Goal: Find specific page/section: Find specific page/section

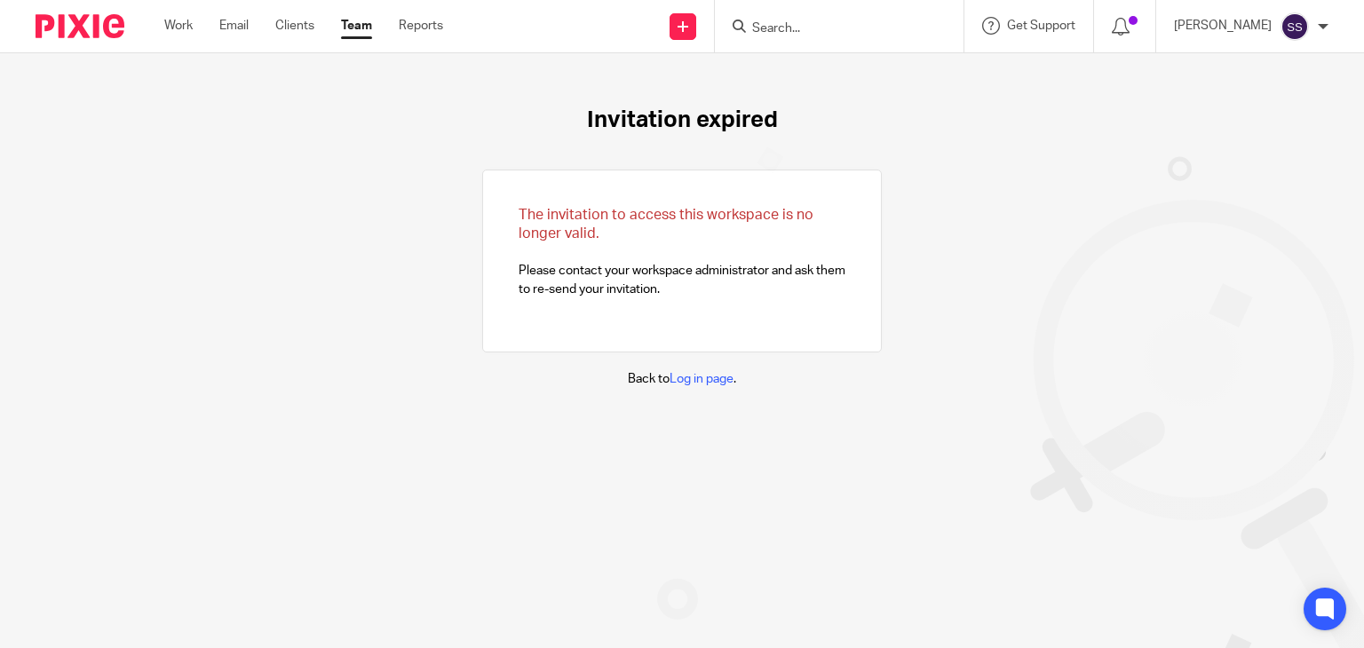
click at [1319, 23] on div at bounding box center [1323, 26] width 11 height 11
click at [1267, 91] on span "Email integration" at bounding box center [1272, 97] width 92 height 12
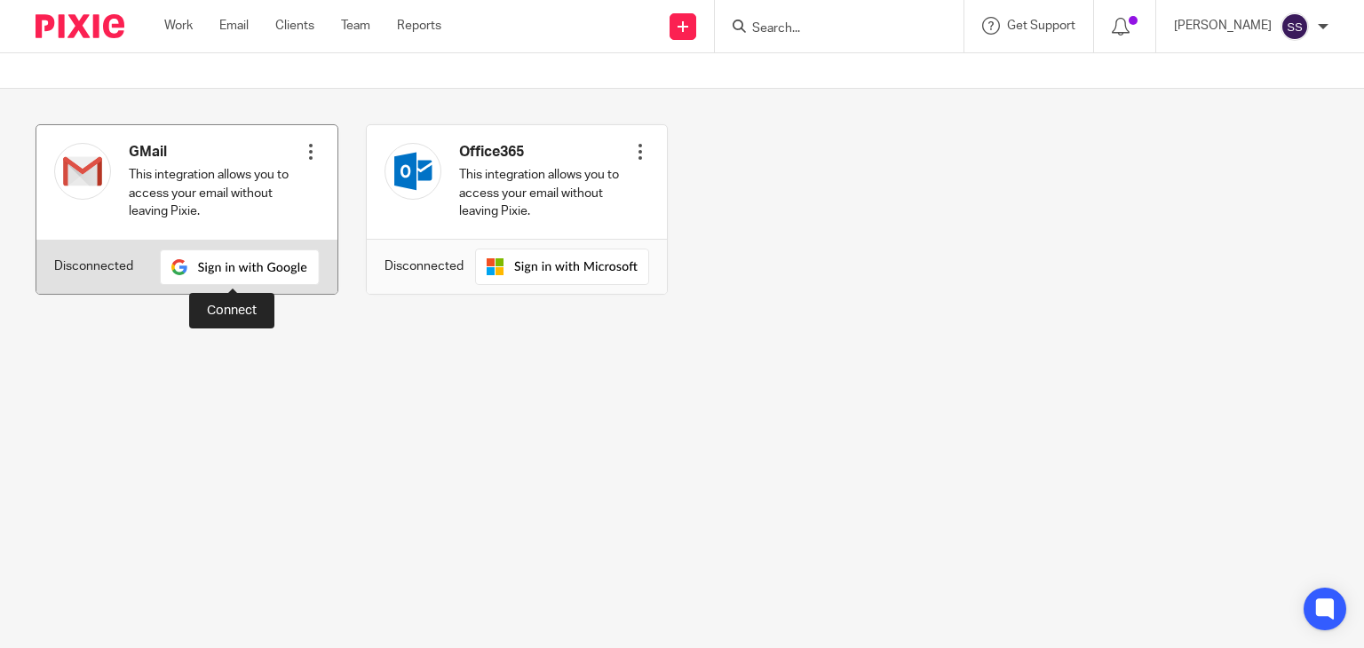
click at [252, 277] on img at bounding box center [240, 267] width 160 height 36
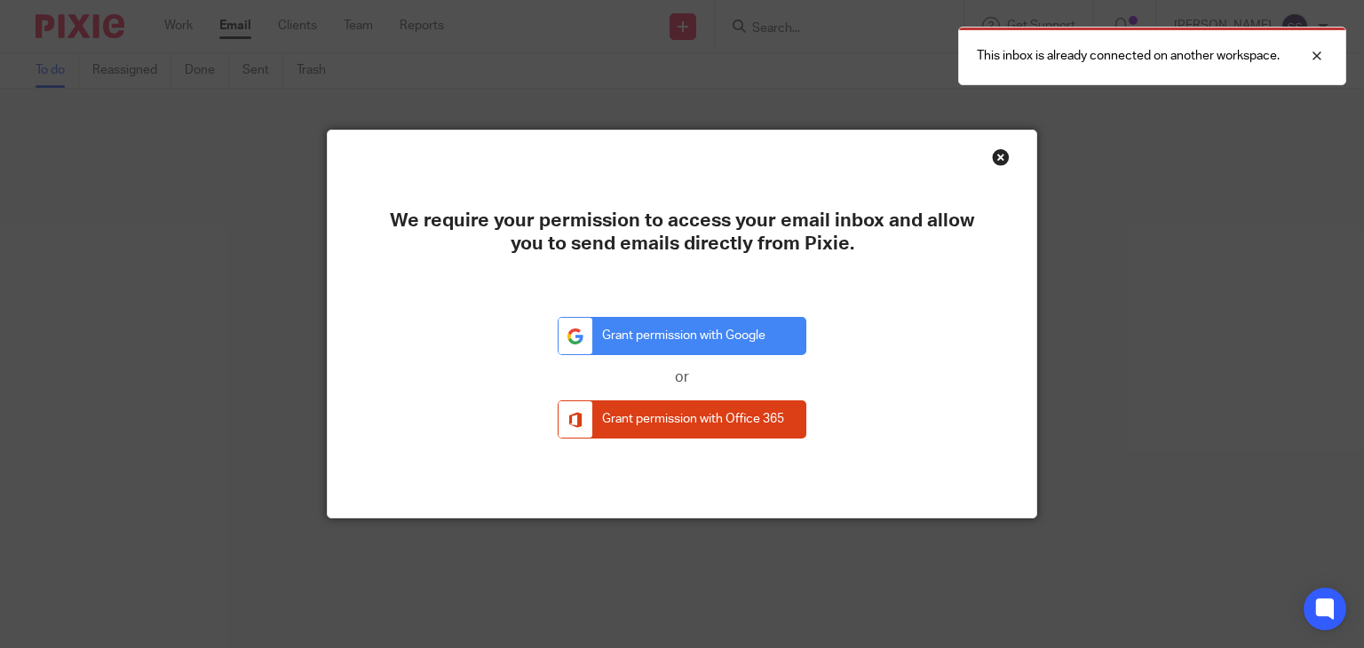
click at [998, 155] on div "Close this dialog window" at bounding box center [1001, 157] width 18 height 18
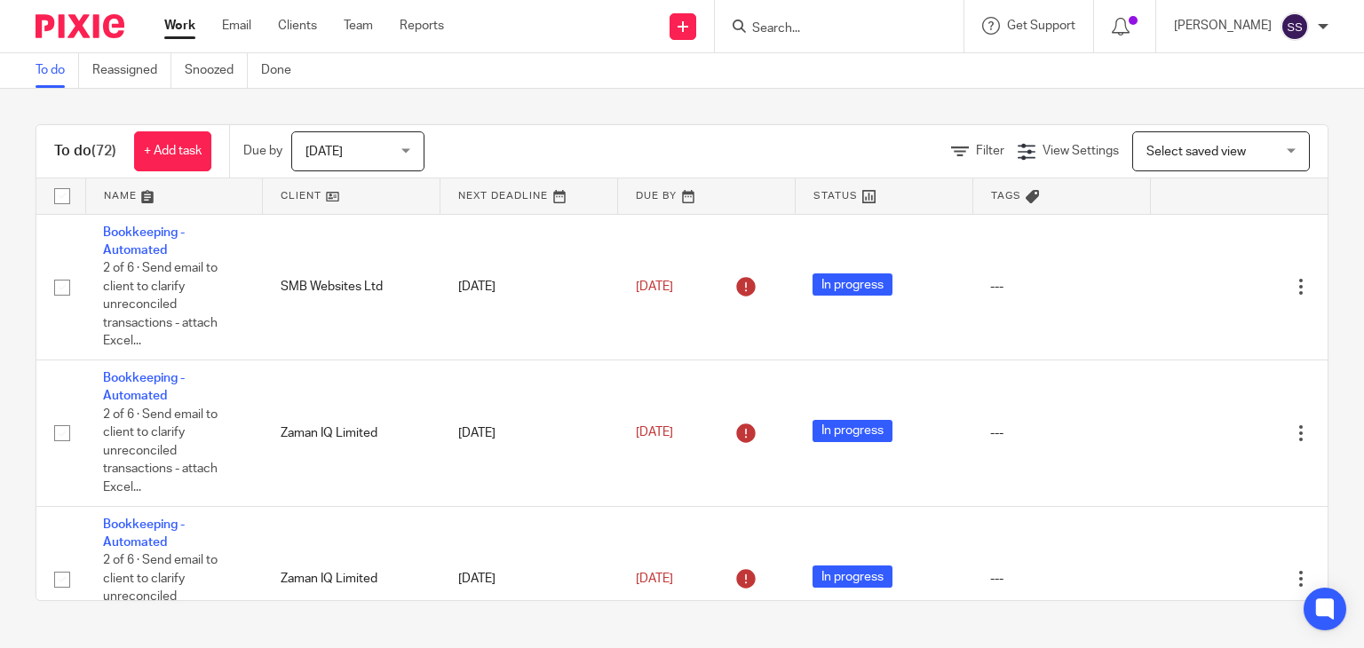
click at [782, 37] on div at bounding box center [839, 26] width 249 height 52
click at [779, 29] on input "Search" at bounding box center [830, 29] width 160 height 16
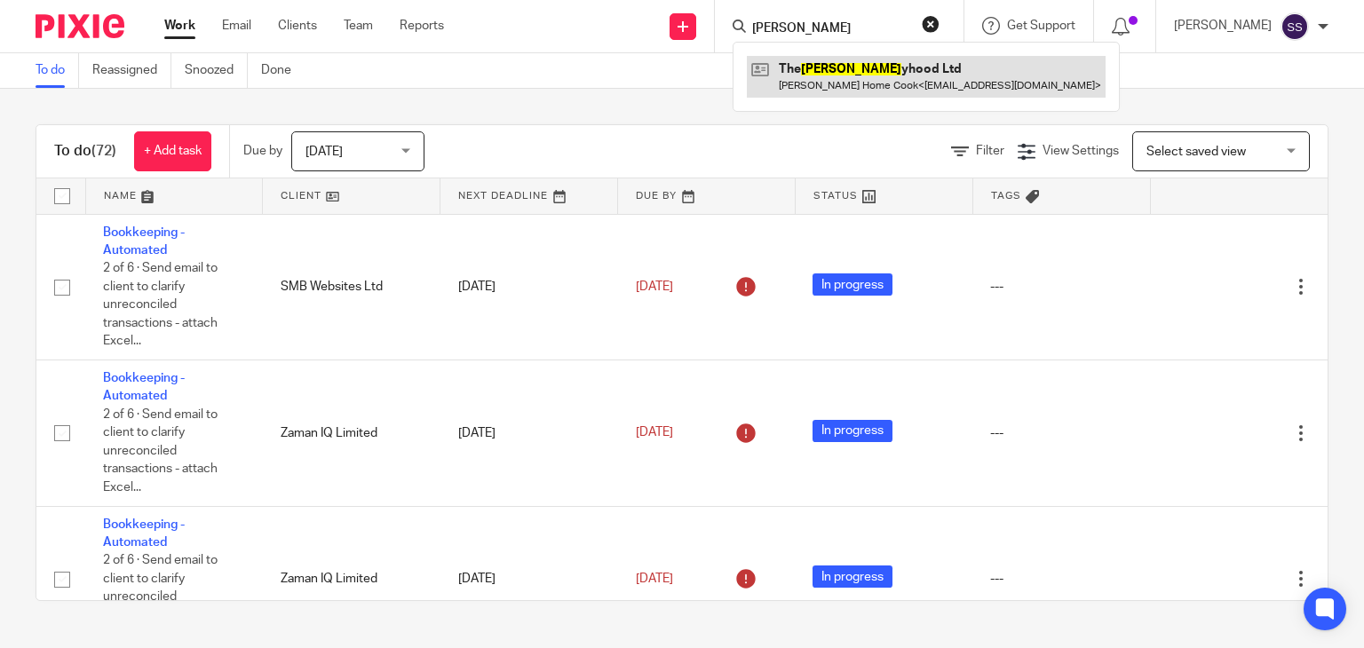
type input "budd"
click at [820, 81] on link at bounding box center [926, 76] width 359 height 41
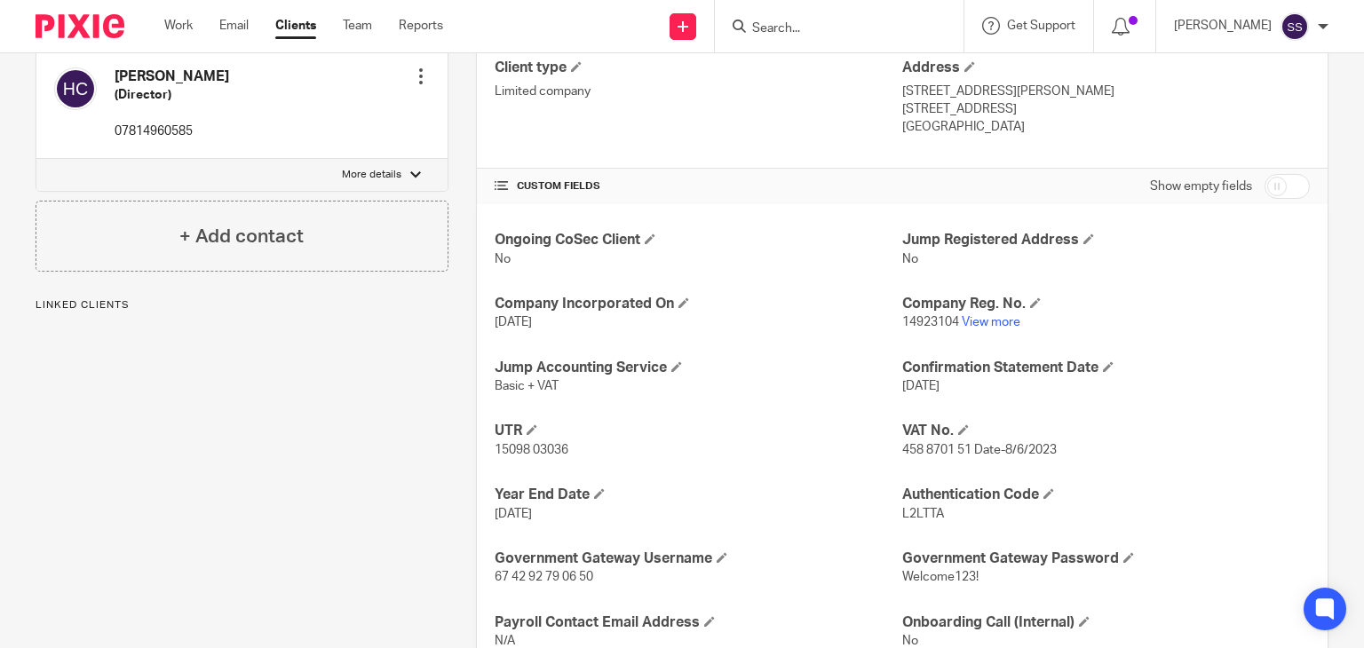
scroll to position [476, 0]
click at [965, 326] on link "View more" at bounding box center [991, 324] width 59 height 12
